Goal: Information Seeking & Learning: Understand process/instructions

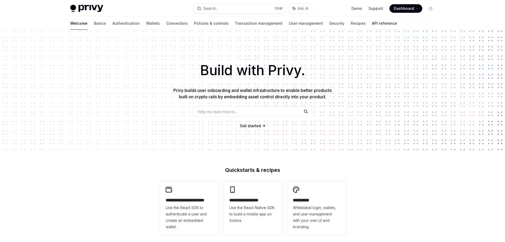
click at [372, 25] on link "API reference" at bounding box center [384, 23] width 25 height 13
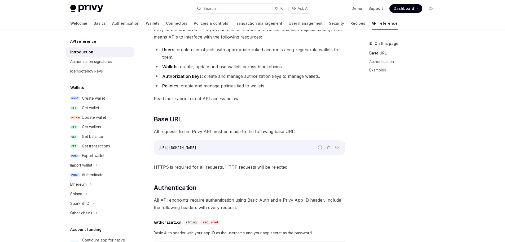
scroll to position [53, 0]
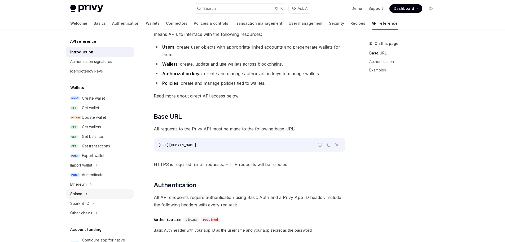
click at [69, 193] on div "Solana" at bounding box center [100, 194] width 68 height 10
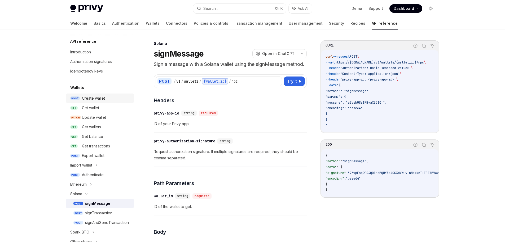
click at [85, 95] on div "Create wallet" at bounding box center [93, 98] width 23 height 6
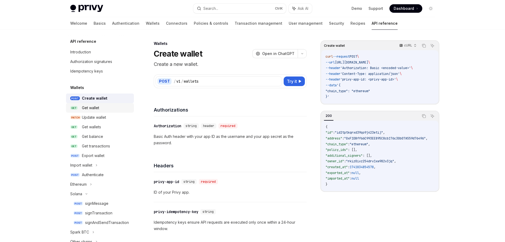
click at [90, 106] on div "Get wallet" at bounding box center [90, 108] width 17 height 6
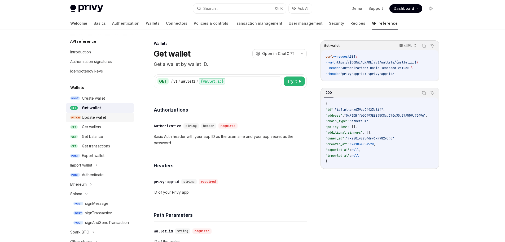
click at [90, 119] on div "Update wallet" at bounding box center [94, 117] width 24 height 6
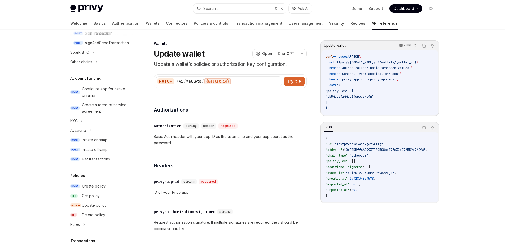
scroll to position [185, 0]
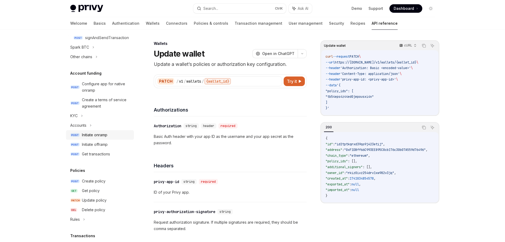
click at [95, 136] on div "Initiate onramp" at bounding box center [94, 135] width 25 height 6
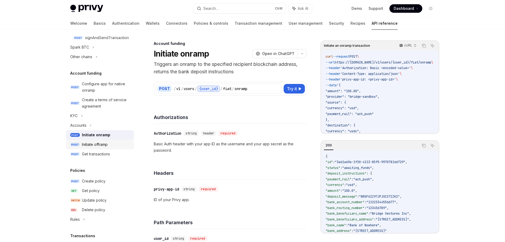
click at [97, 144] on div "Initiate offramp" at bounding box center [95, 144] width 26 height 6
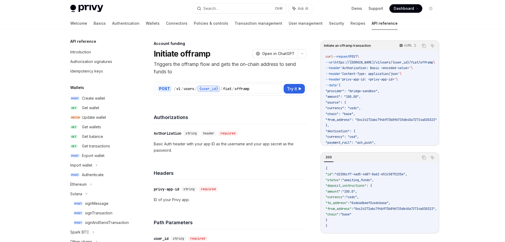
type textarea "*"
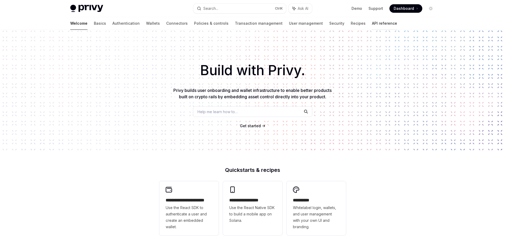
click at [372, 25] on link "API reference" at bounding box center [384, 23] width 25 height 13
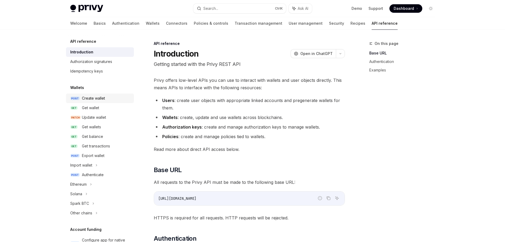
click at [92, 101] on div "Create wallet" at bounding box center [93, 98] width 23 height 6
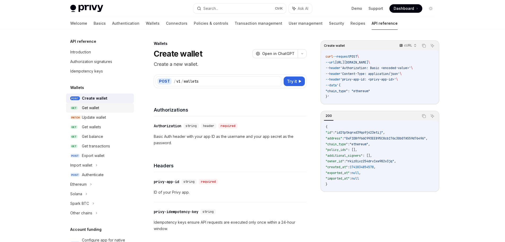
click at [95, 112] on link "GET Get wallet" at bounding box center [100, 108] width 68 height 10
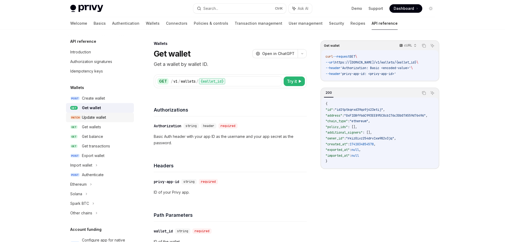
click at [95, 121] on link "PATCH Update wallet" at bounding box center [100, 118] width 68 height 10
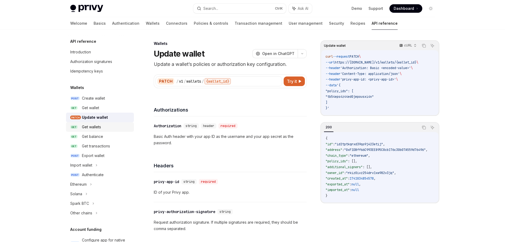
click at [95, 128] on div "Get wallets" at bounding box center [91, 127] width 19 height 6
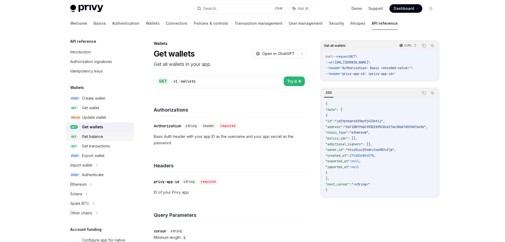
click at [94, 137] on div "Get balance" at bounding box center [92, 136] width 21 height 6
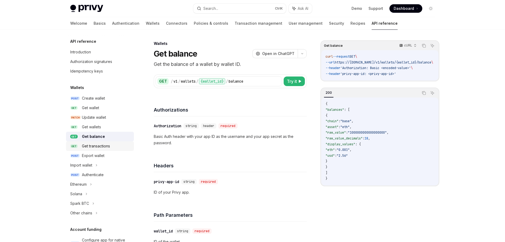
click at [95, 145] on div "Get transactions" at bounding box center [96, 146] width 28 height 6
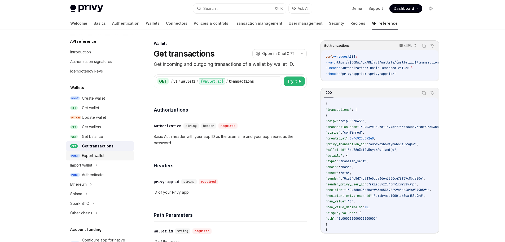
click at [95, 156] on div "Export wallet" at bounding box center [93, 155] width 23 height 6
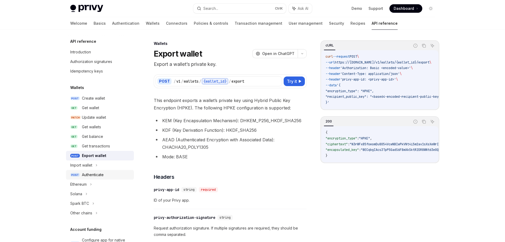
click at [94, 174] on div "Authenticate" at bounding box center [93, 174] width 22 height 6
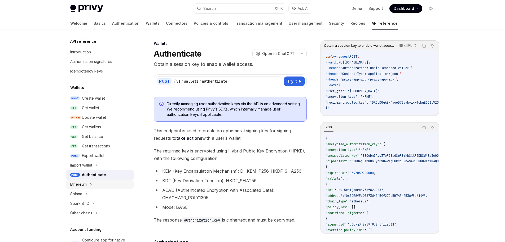
click at [94, 184] on div "Ethereum" at bounding box center [100, 184] width 68 height 10
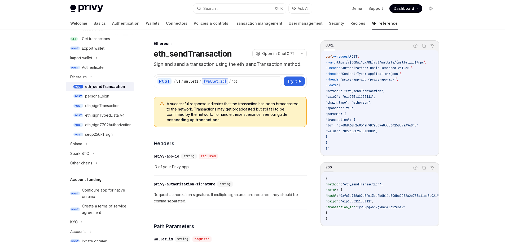
scroll to position [113, 0]
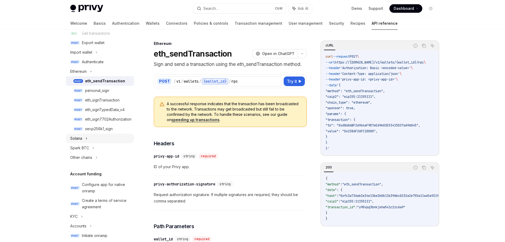
click at [96, 138] on div "Solana" at bounding box center [100, 138] width 68 height 10
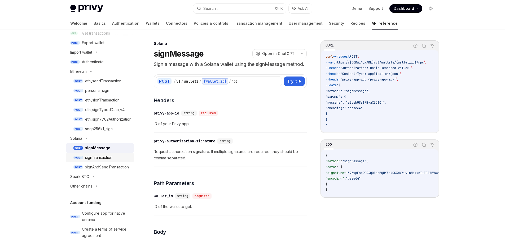
click at [105, 157] on div "signTransaction" at bounding box center [98, 157] width 27 height 6
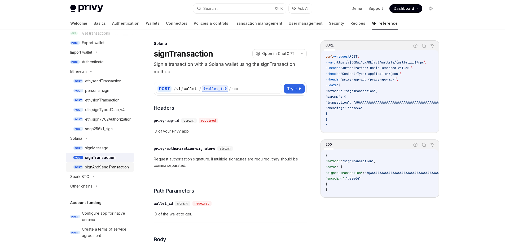
click at [106, 164] on div "signAndSendTransaction" at bounding box center [107, 167] width 44 height 6
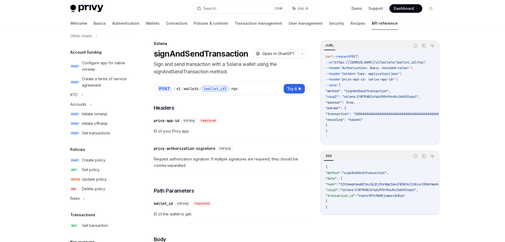
scroll to position [264, 0]
click at [87, 94] on div "KYC" at bounding box center [100, 94] width 68 height 10
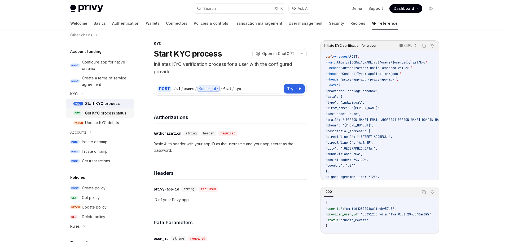
click at [102, 113] on div "Get KYC process status" at bounding box center [105, 113] width 41 height 6
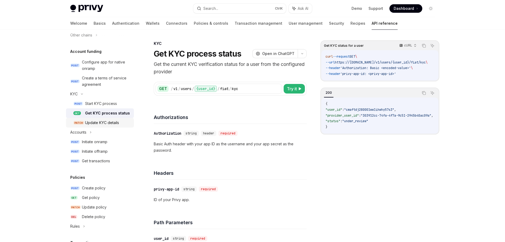
click at [102, 126] on div "Update KYC details" at bounding box center [102, 122] width 34 height 6
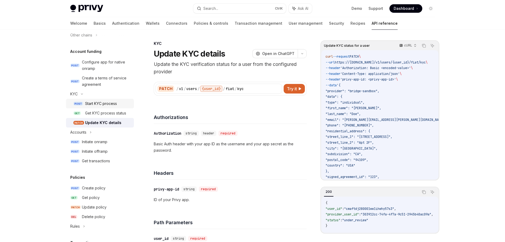
click at [103, 104] on div "Start KYC process" at bounding box center [101, 103] width 32 height 6
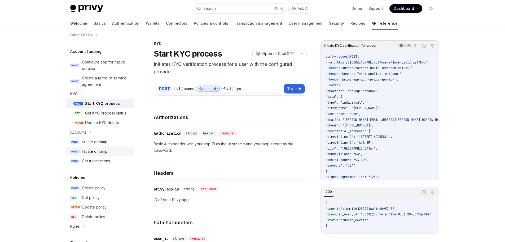
click at [99, 152] on div "Initiate offramp" at bounding box center [95, 151] width 26 height 6
type textarea "*"
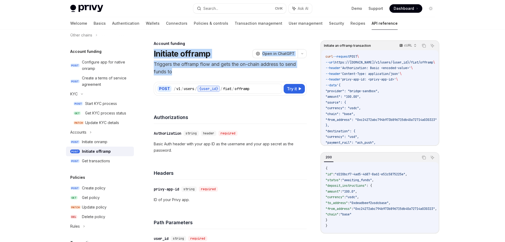
drag, startPoint x: 153, startPoint y: 54, endPoint x: 191, endPoint y: 70, distance: 41.3
click at [184, 71] on p "Triggers the offramp flow and gets the on-chain address to send funds to" at bounding box center [230, 67] width 153 height 15
drag, startPoint x: 180, startPoint y: 71, endPoint x: 151, endPoint y: 53, distance: 34.1
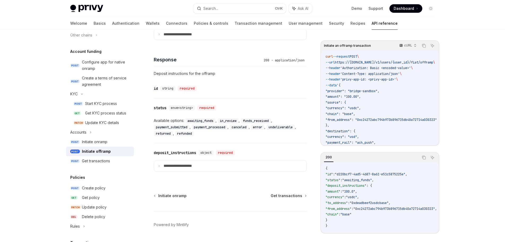
scroll to position [375, 0]
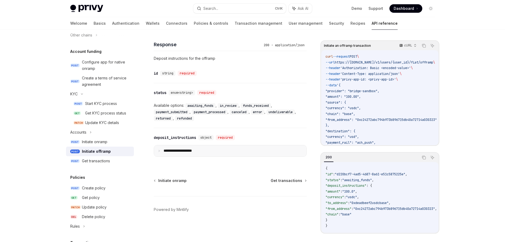
click at [159, 153] on summary "**********" at bounding box center [230, 150] width 153 height 11
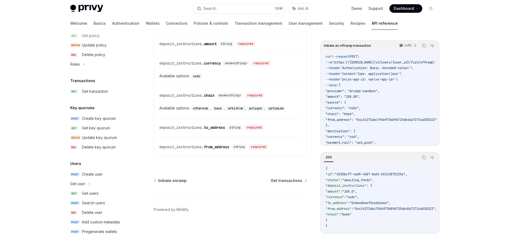
scroll to position [431, 0]
